Goal: Task Accomplishment & Management: Use online tool/utility

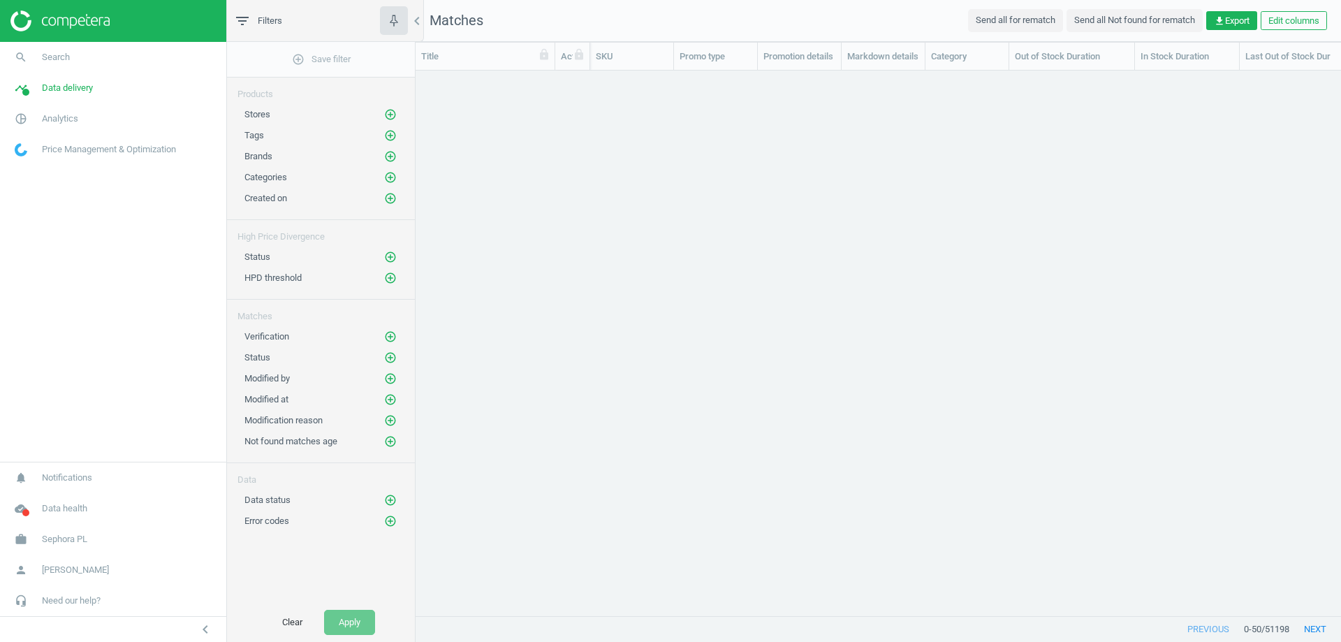
scroll to position [524, 915]
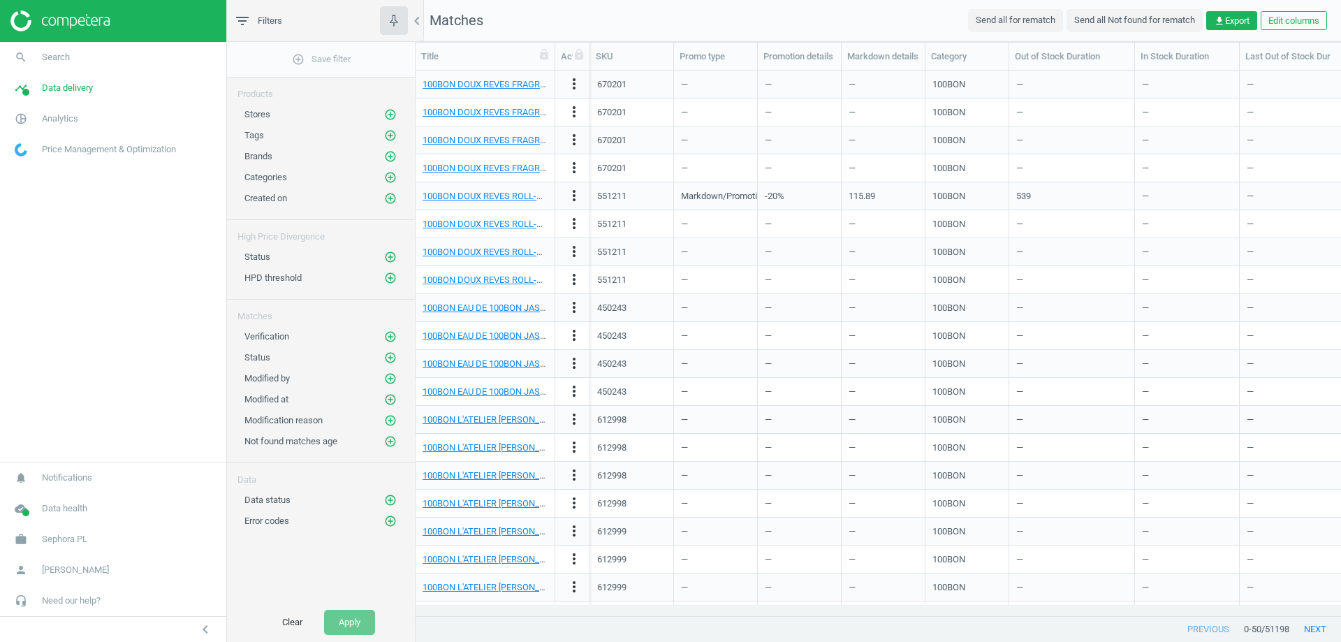
click at [400, 112] on div "Stores add_circle_outline" at bounding box center [321, 111] width 188 height 21
click at [395, 112] on icon "add_circle_outline" at bounding box center [390, 114] width 13 height 13
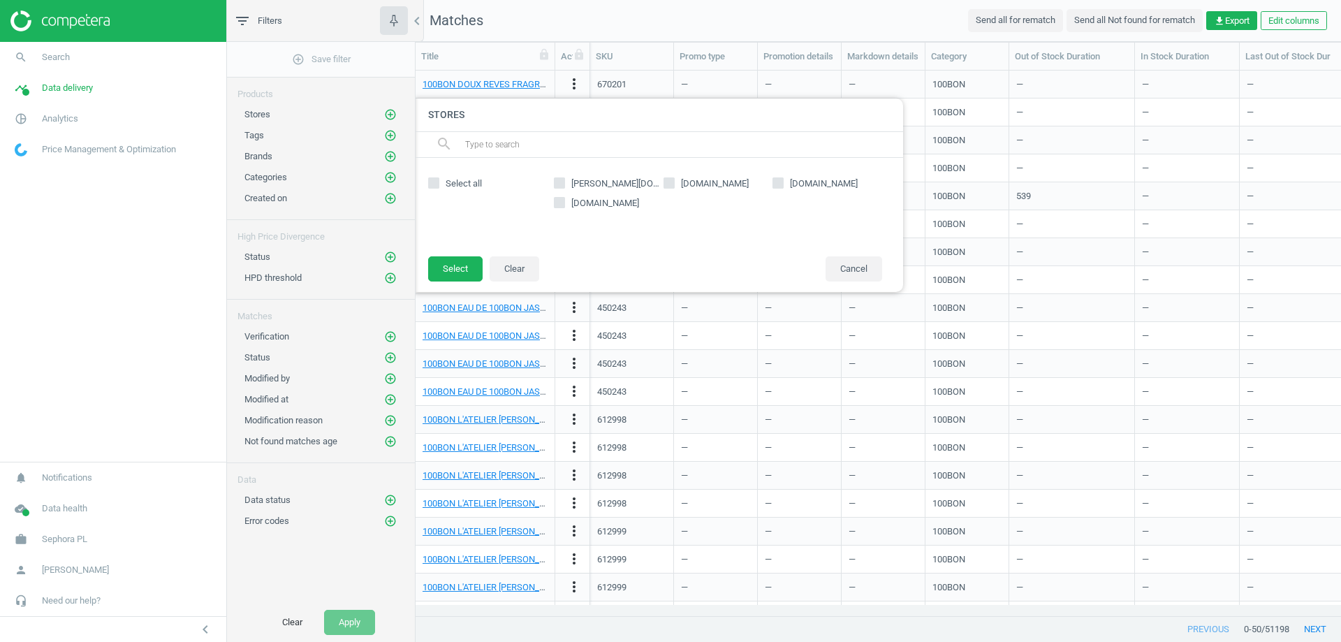
click at [560, 207] on input "[DOMAIN_NAME]" at bounding box center [559, 202] width 9 height 9
checkbox input "true"
click at [465, 269] on button "Select" at bounding box center [455, 268] width 54 height 25
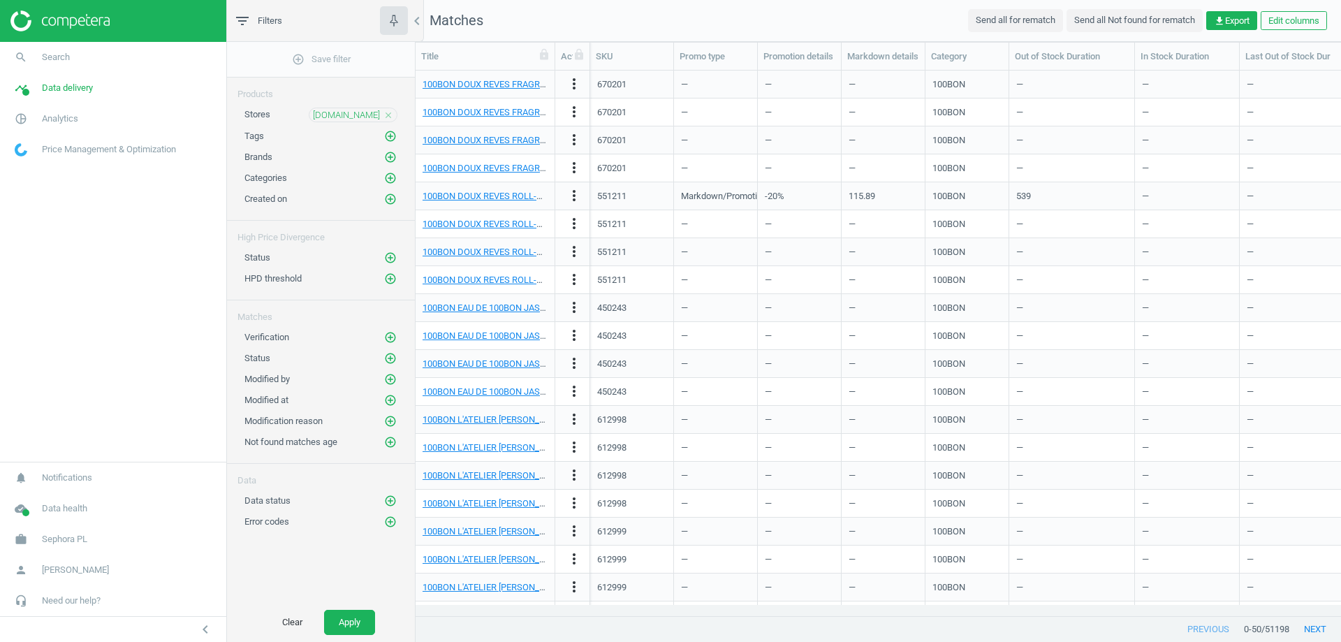
click at [398, 356] on div "Status add_circle_outline" at bounding box center [321, 354] width 188 height 21
click at [391, 358] on icon "add_circle_outline" at bounding box center [390, 358] width 13 height 13
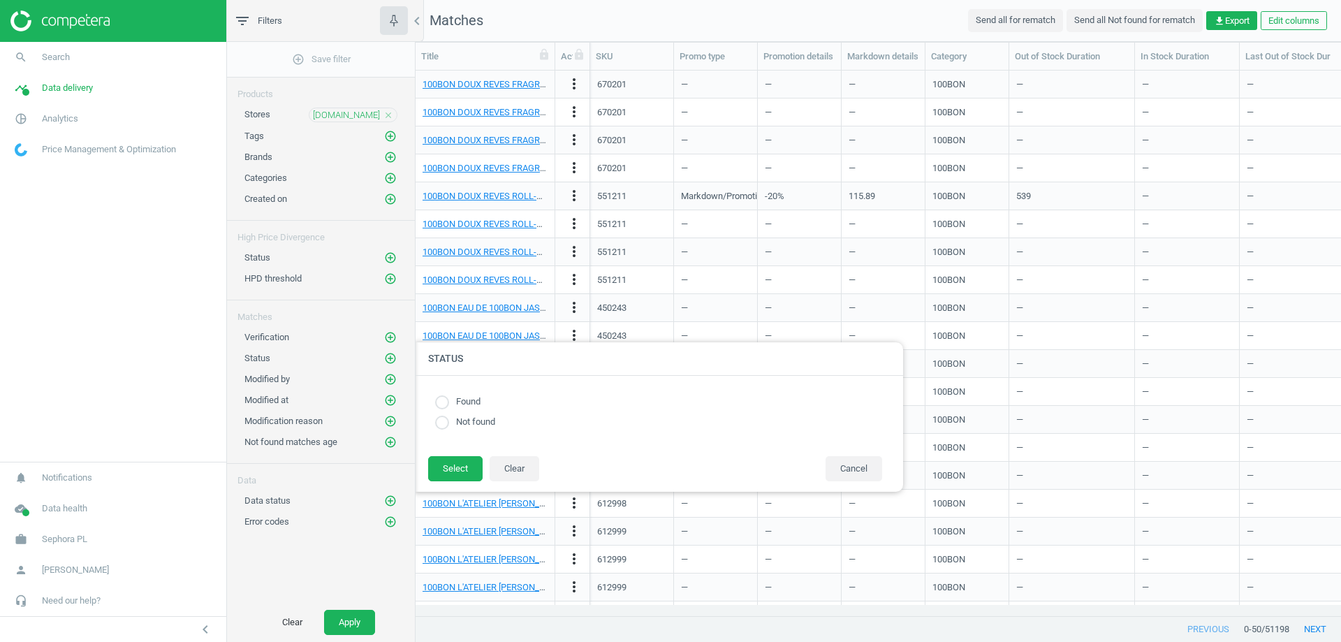
click at [438, 397] on input "radio" at bounding box center [442, 402] width 14 height 14
radio input "true"
click at [456, 471] on button "Select" at bounding box center [455, 468] width 54 height 25
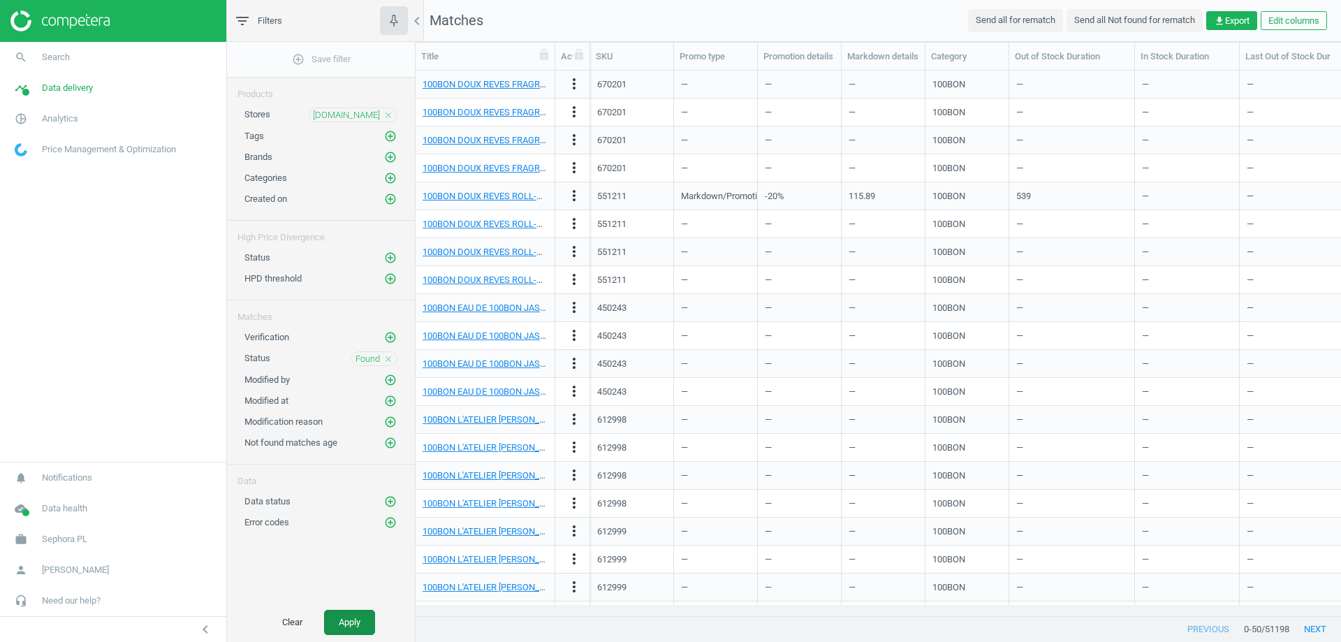
click at [348, 623] on button "Apply" at bounding box center [349, 622] width 51 height 25
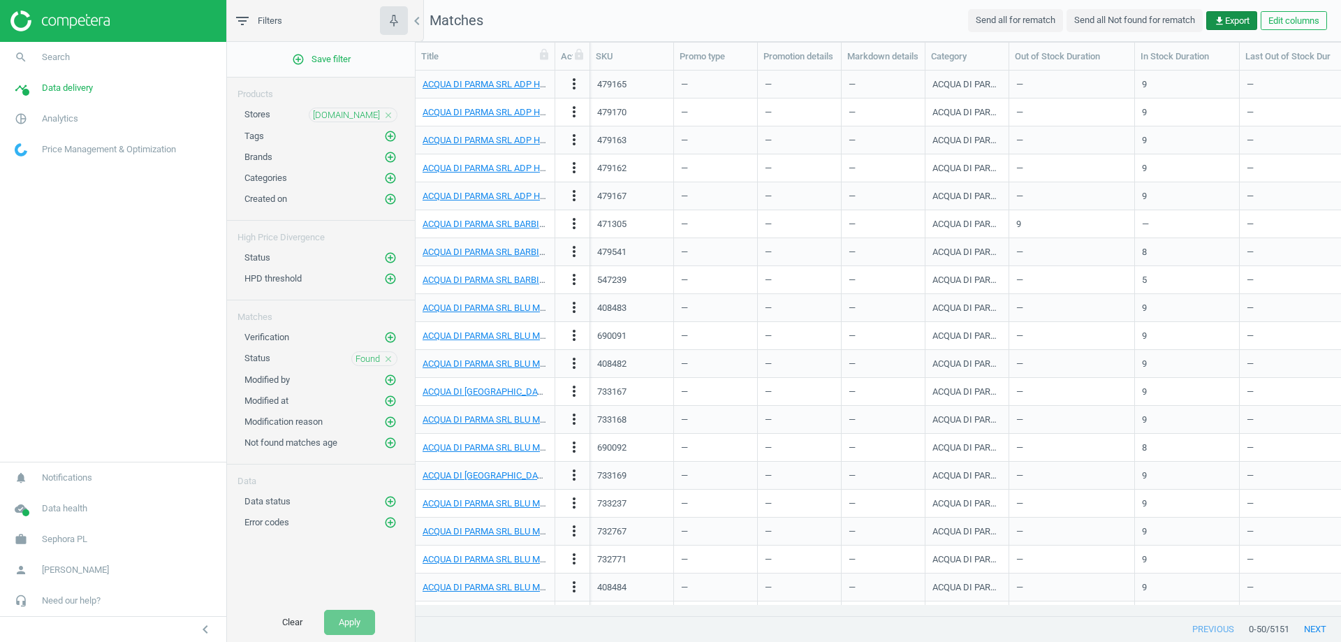
click at [1227, 19] on span "get_app Export" at bounding box center [1232, 21] width 36 height 13
click at [1125, 66] on button "insert_drive_file Report (Excel)" at bounding box center [1134, 75] width 243 height 27
